Goal: Find contact information: Find contact information

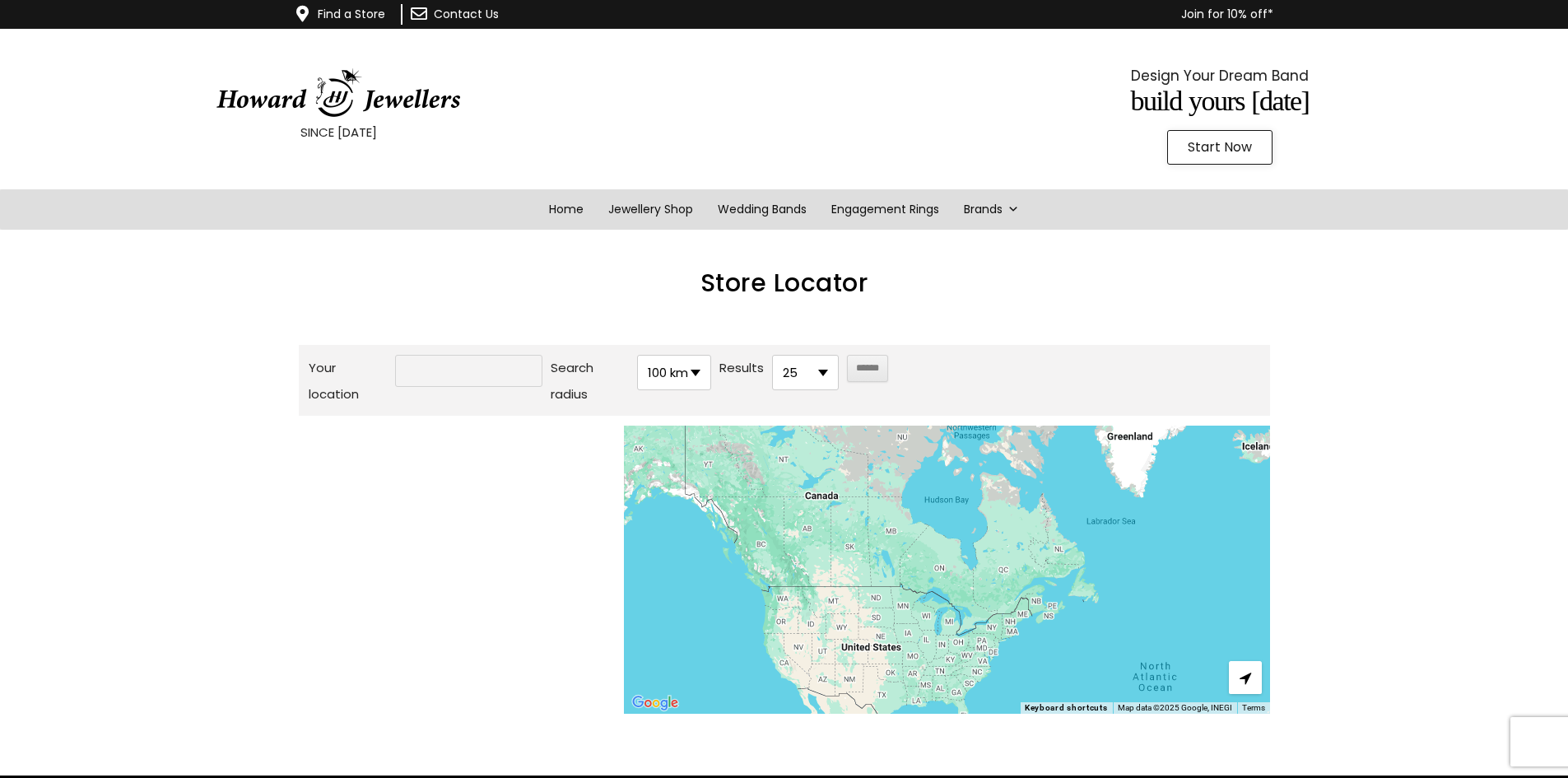
click at [625, 52] on div "SINCE [DATE]" at bounding box center [338, 111] width 595 height 124
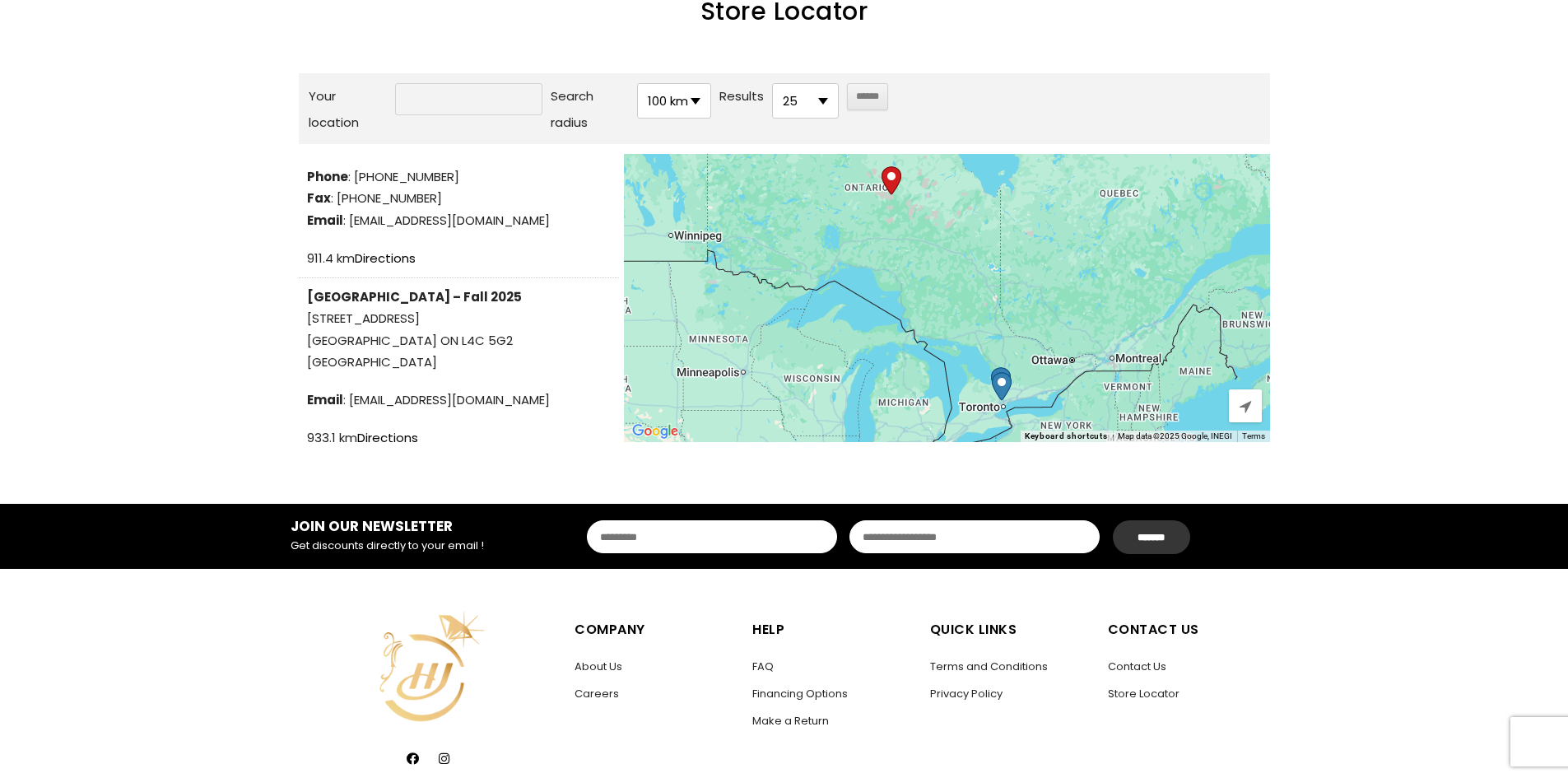
scroll to position [115, 0]
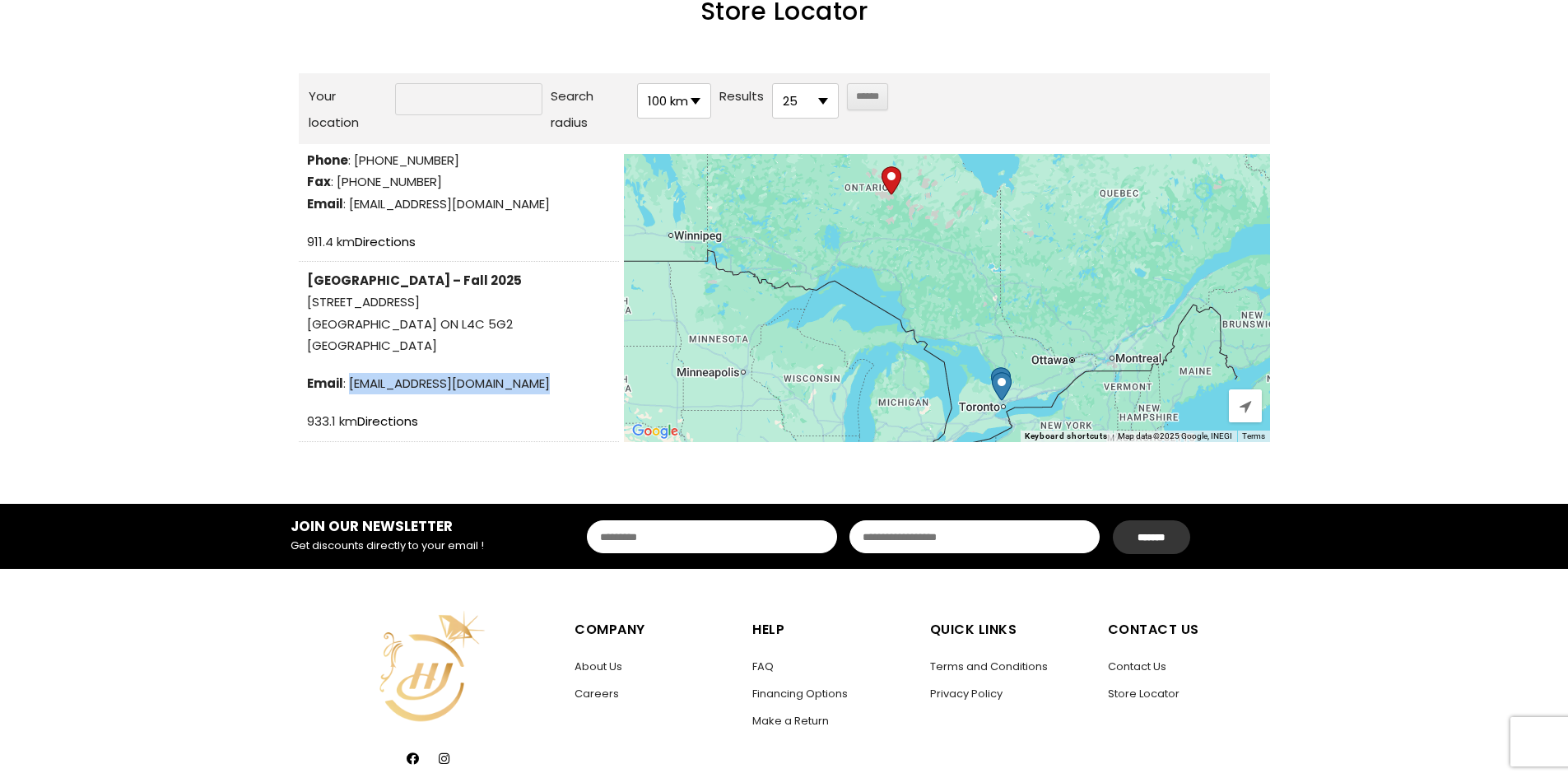
drag, startPoint x: 535, startPoint y: 380, endPoint x: 349, endPoint y: 388, distance: 186.2
click at [349, 388] on span "Email : [EMAIL_ADDRESS][DOMAIN_NAME]" at bounding box center [459, 384] width 304 height 22
copy span "[EMAIL_ADDRESS][DOMAIN_NAME]"
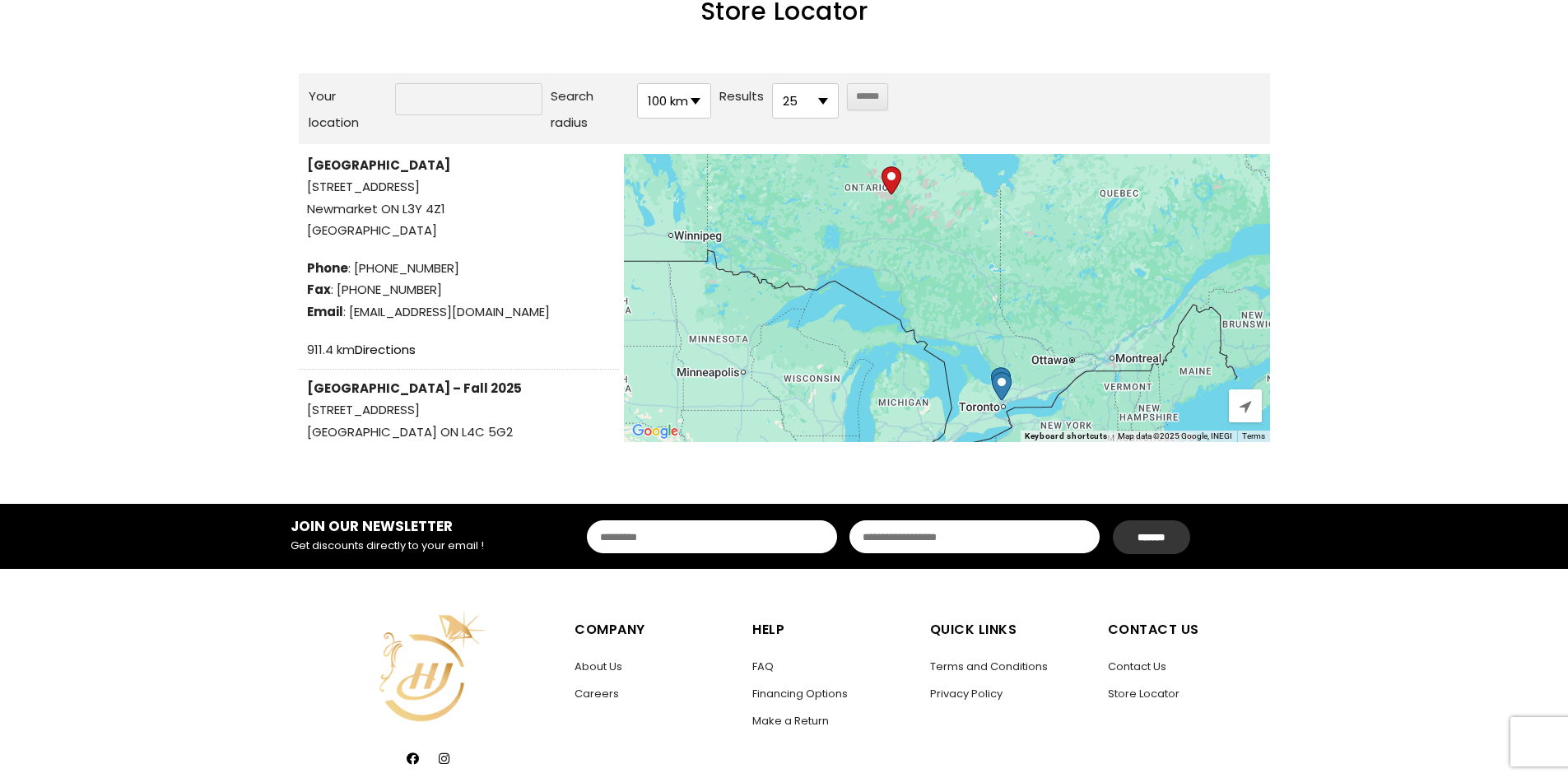
scroll to position [0, 0]
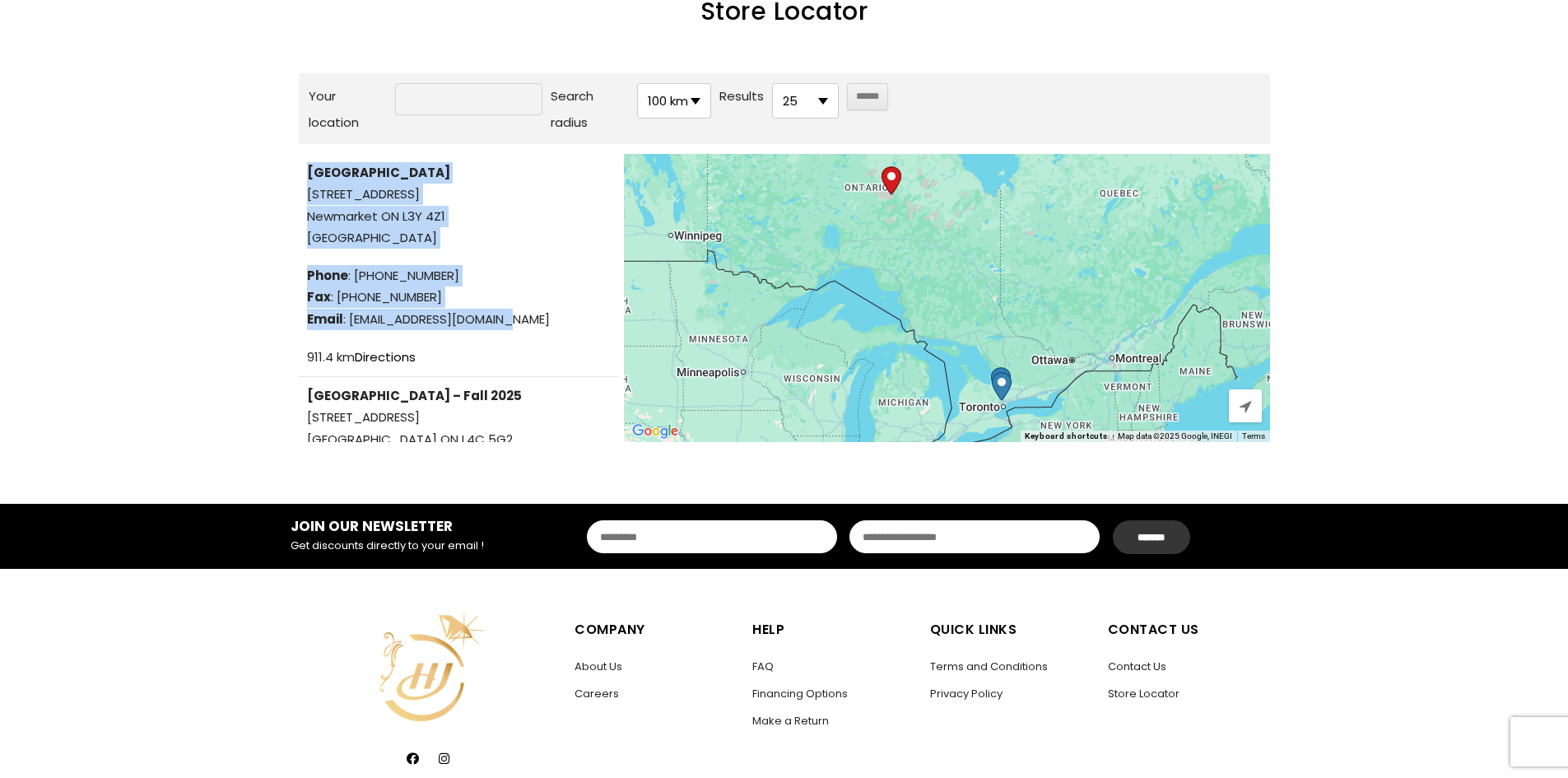
drag, startPoint x: 307, startPoint y: 171, endPoint x: 523, endPoint y: 322, distance: 263.5
click at [523, 322] on div "[GEOGRAPHIC_DATA] [STREET_ADDRESS] [STREET_ADDRESS] Phone : [PHONE_NUMBER] Fax …" at bounding box center [459, 246] width 304 height 168
copy div "[GEOGRAPHIC_DATA] [STREET_ADDRESS] Phone : [PHONE_NUMBER] Fax : [PHONE_NUMBER] …"
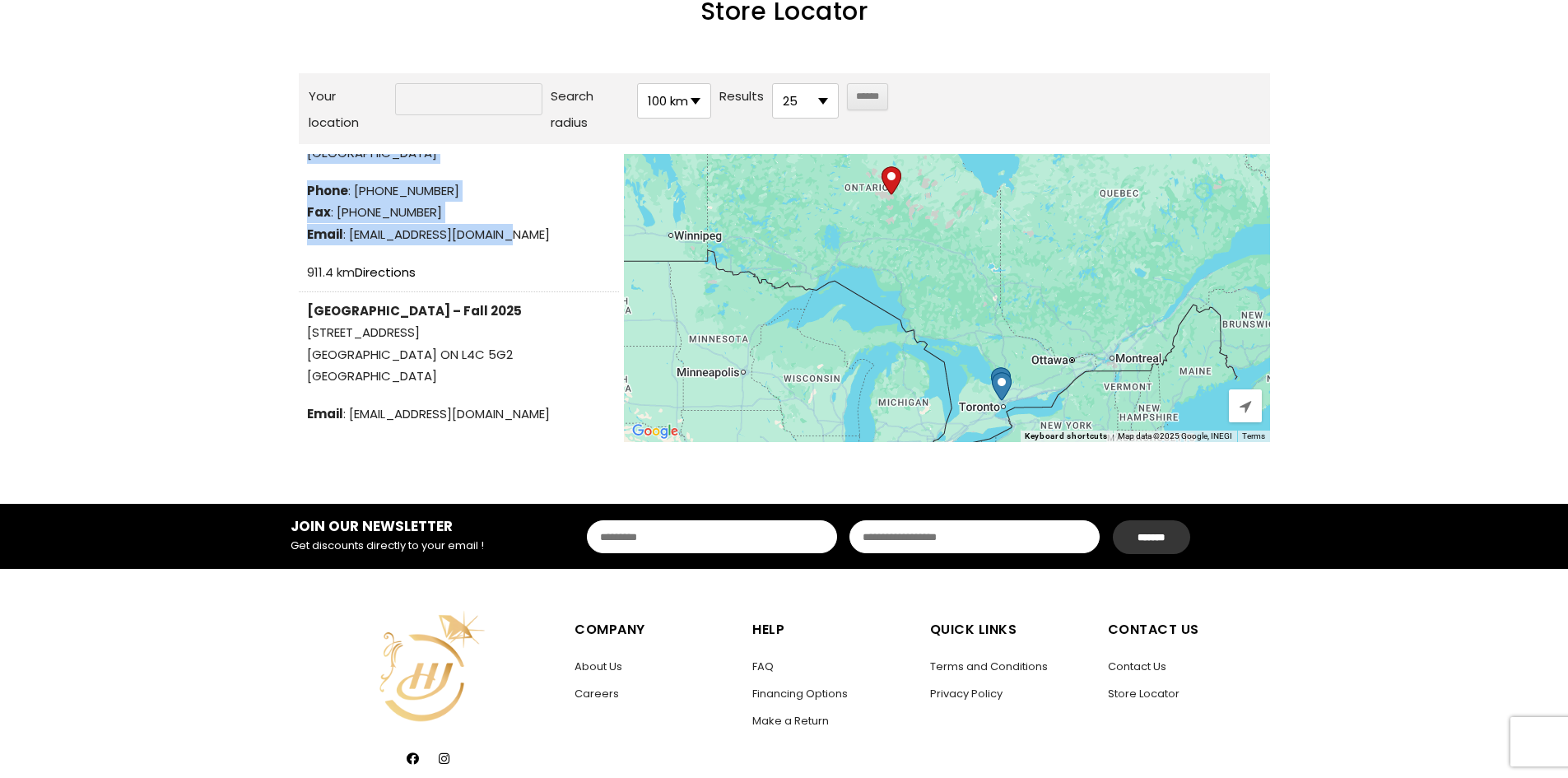
scroll to position [115, 0]
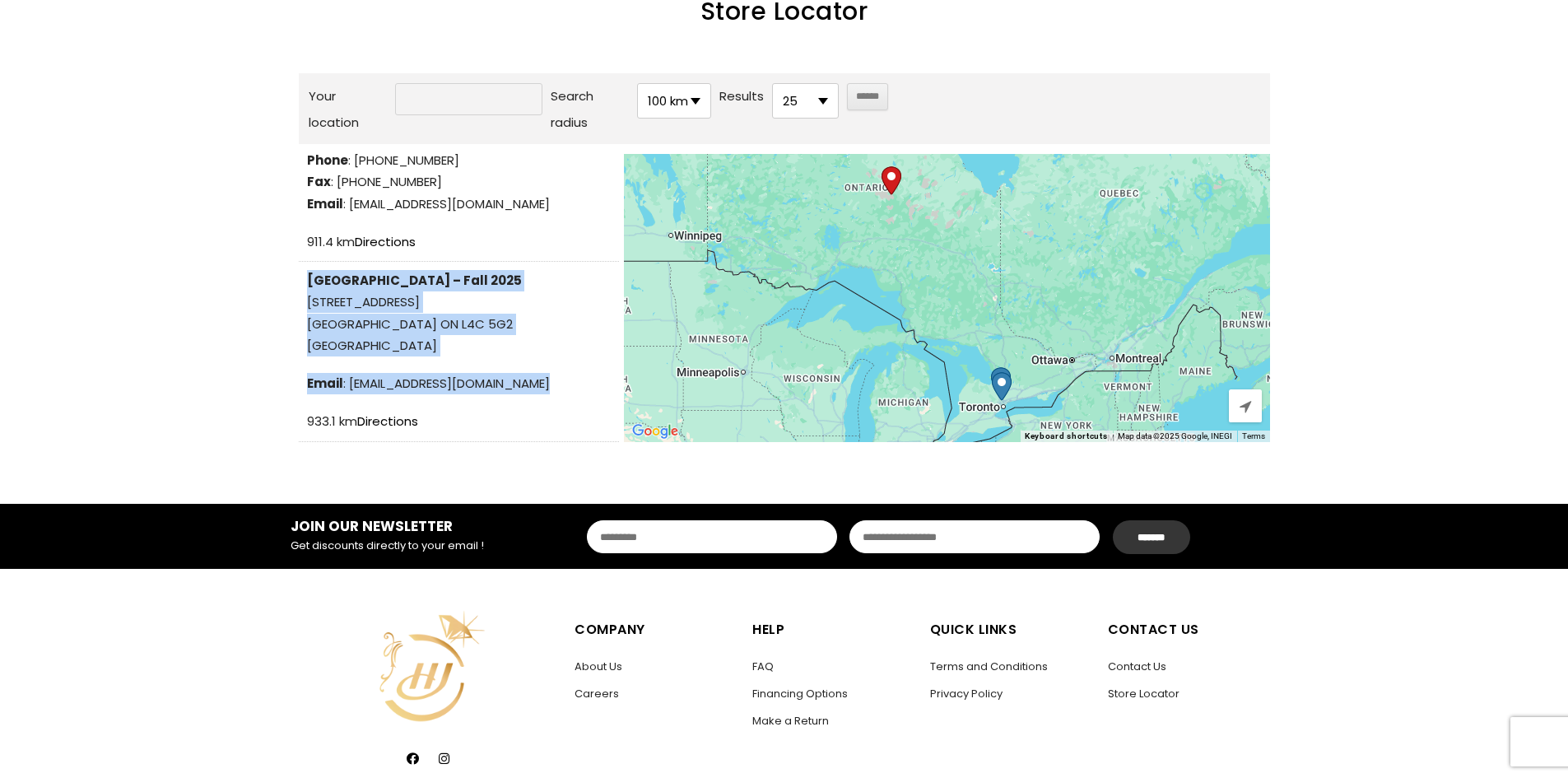
drag, startPoint x: 301, startPoint y: 274, endPoint x: 561, endPoint y: 380, distance: 280.8
click at [561, 380] on li "[GEOGRAPHIC_DATA] – Fall 2025 [STREET_ADDRESS] [STREET_ADDRESS] Email : [EMAIL_…" at bounding box center [459, 351] width 321 height 180
copy div "[GEOGRAPHIC_DATA] – Fall 2025 [STREET_ADDRESS] Email : [EMAIL_ADDRESS][DOMAIN_N…"
click at [601, 666] on link "About Us" at bounding box center [599, 667] width 47 height 16
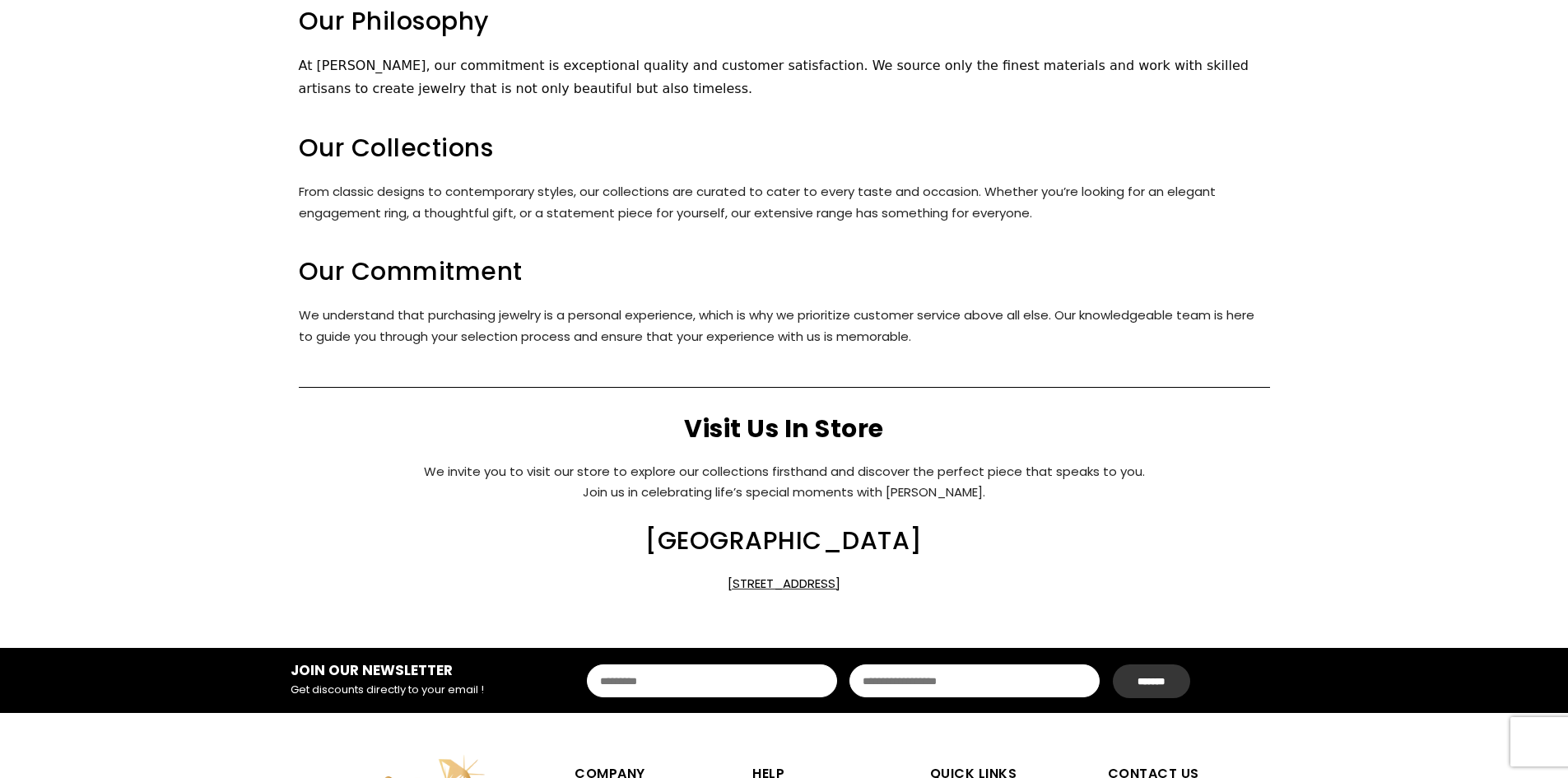
scroll to position [659, 0]
